Goal: Task Accomplishment & Management: Complete application form

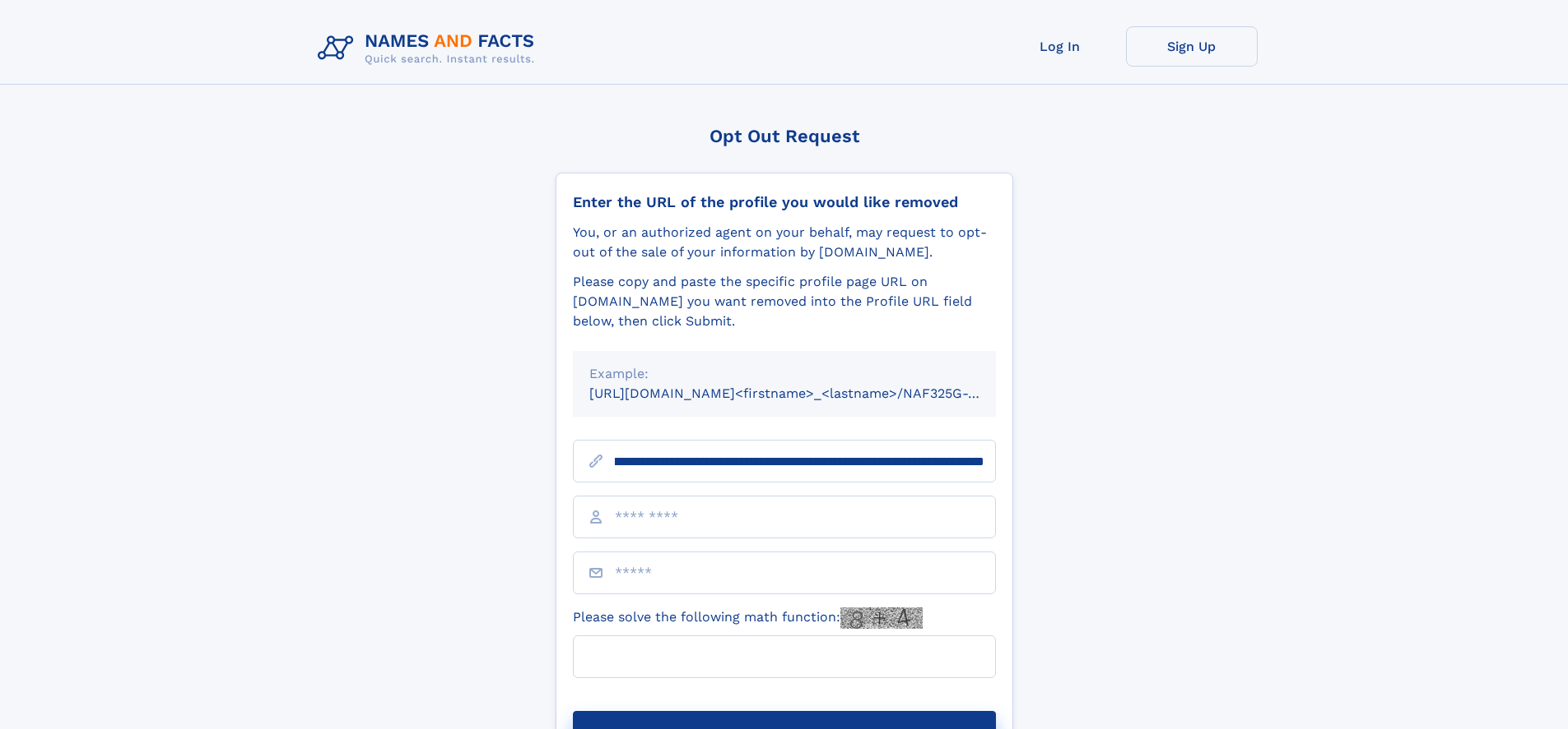
scroll to position [0, 193]
type input "**********"
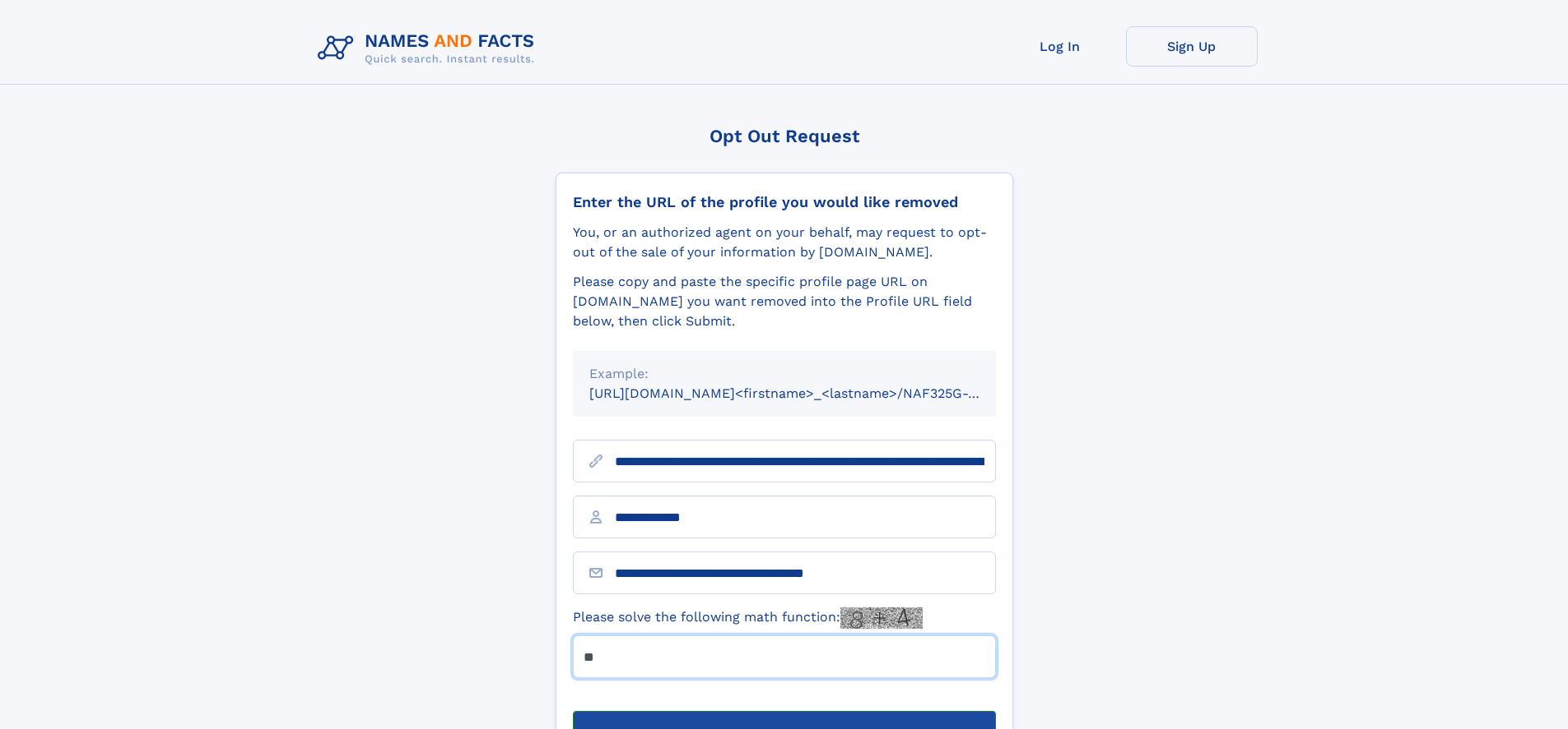
type input "**"
click at [783, 711] on button "Submit Opt Out Request" at bounding box center [784, 737] width 423 height 53
